Goal: Find specific page/section: Find specific page/section

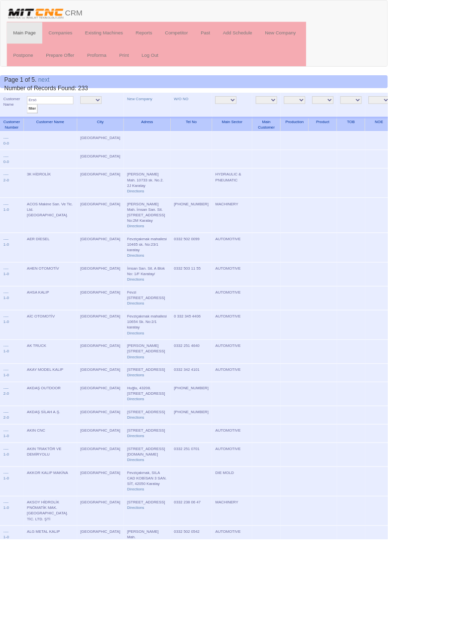
type input "Ersö"
click at [31, 122] on input "filter" at bounding box center [37, 127] width 12 height 10
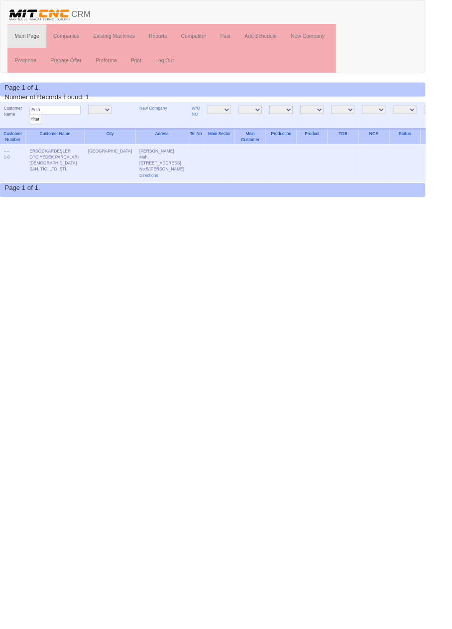
click at [74, 118] on input "Ersö" at bounding box center [58, 116] width 54 height 9
type input "E"
type input "Sedi"
click at [31, 122] on input "filter" at bounding box center [37, 127] width 12 height 10
